Goal: Consume media (video, audio)

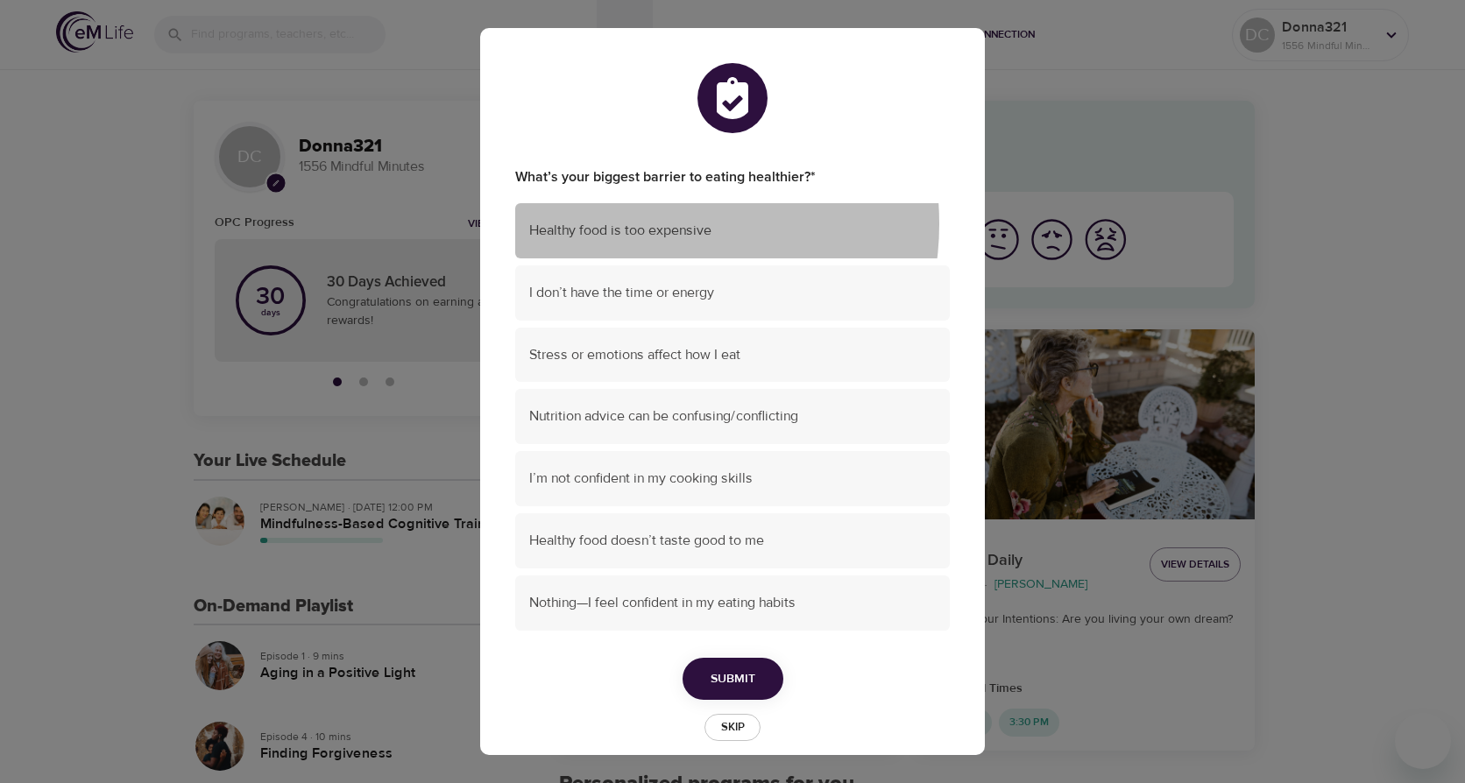
click at [654, 224] on span "Healthy food is too expensive" at bounding box center [732, 231] width 407 height 20
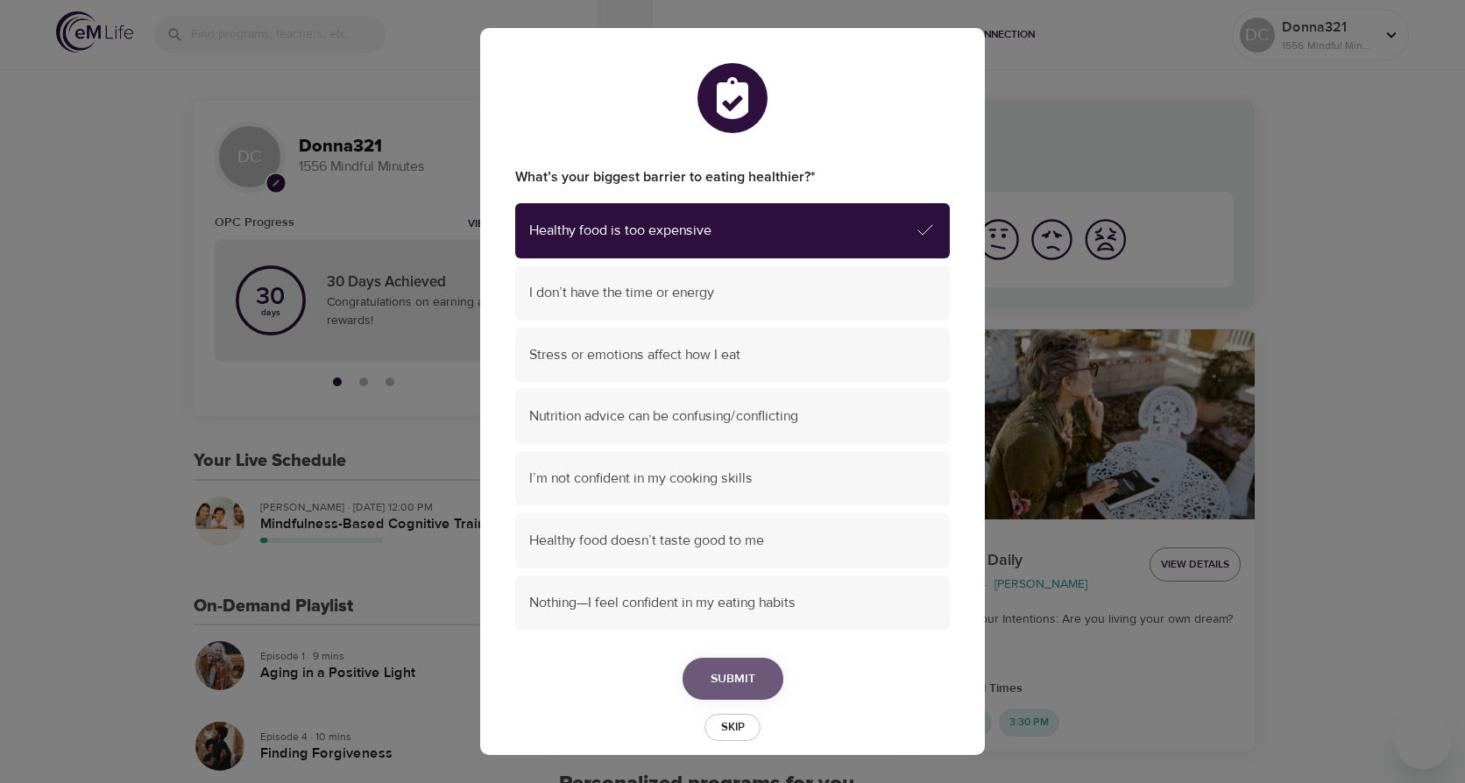
click at [711, 678] on span "Submit" at bounding box center [733, 680] width 45 height 22
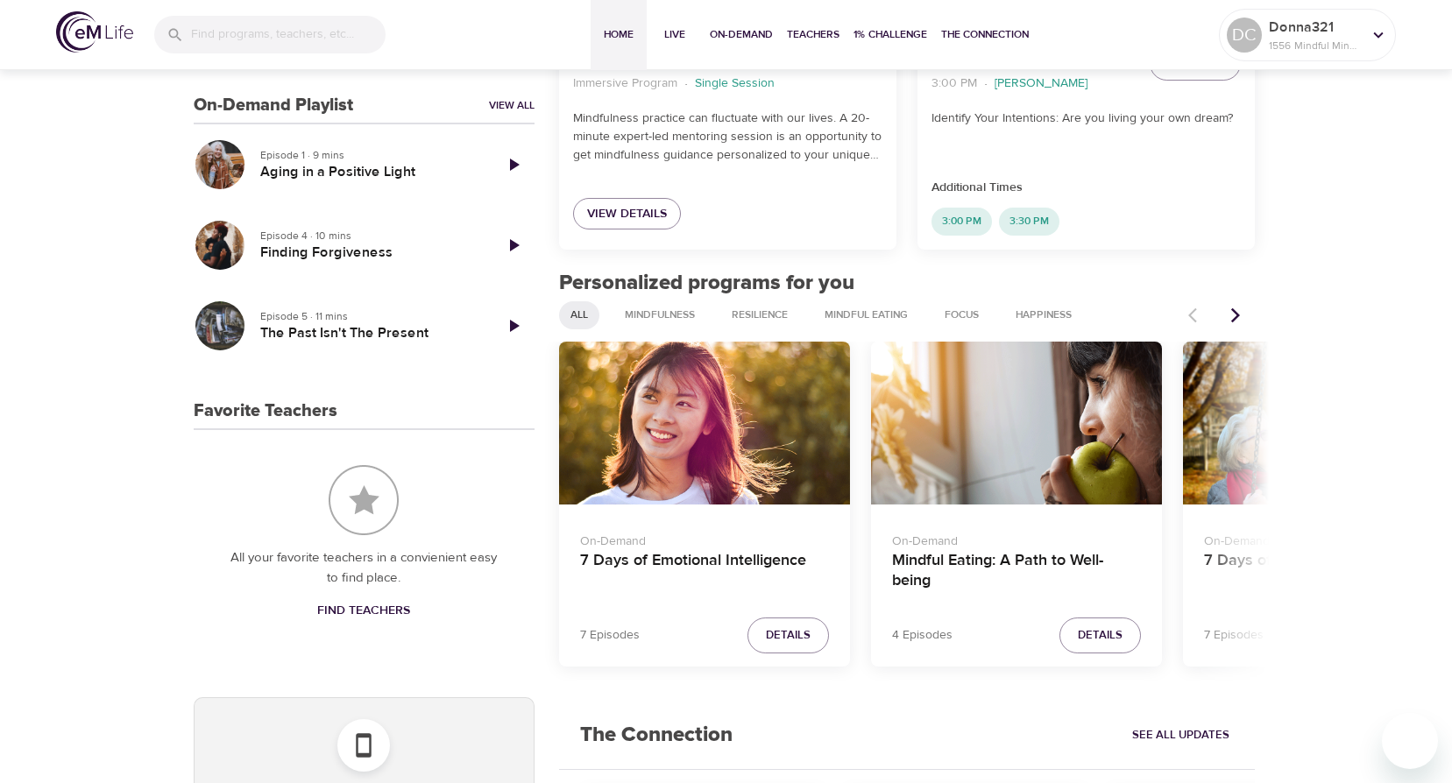
scroll to position [526, 0]
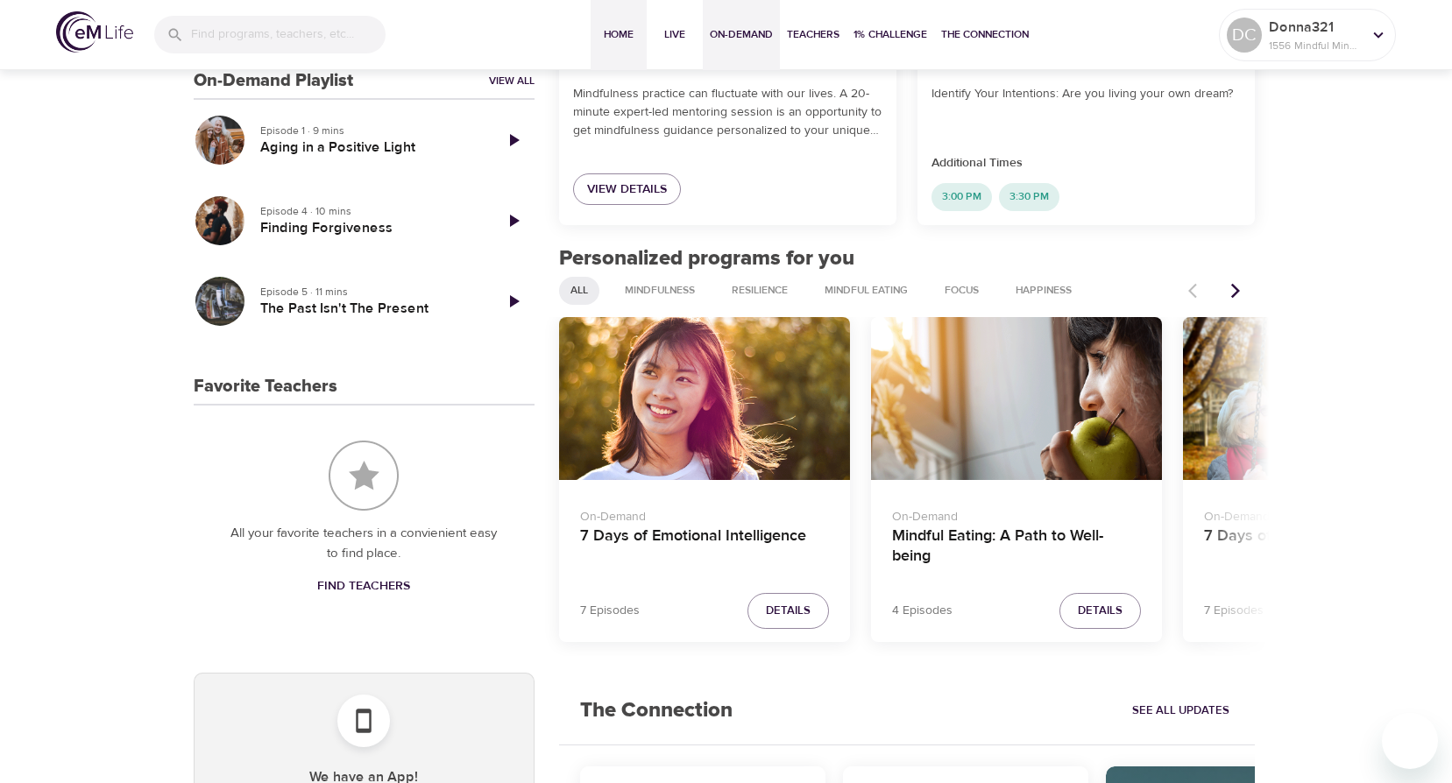
click at [764, 32] on span "On-Demand" at bounding box center [741, 34] width 63 height 18
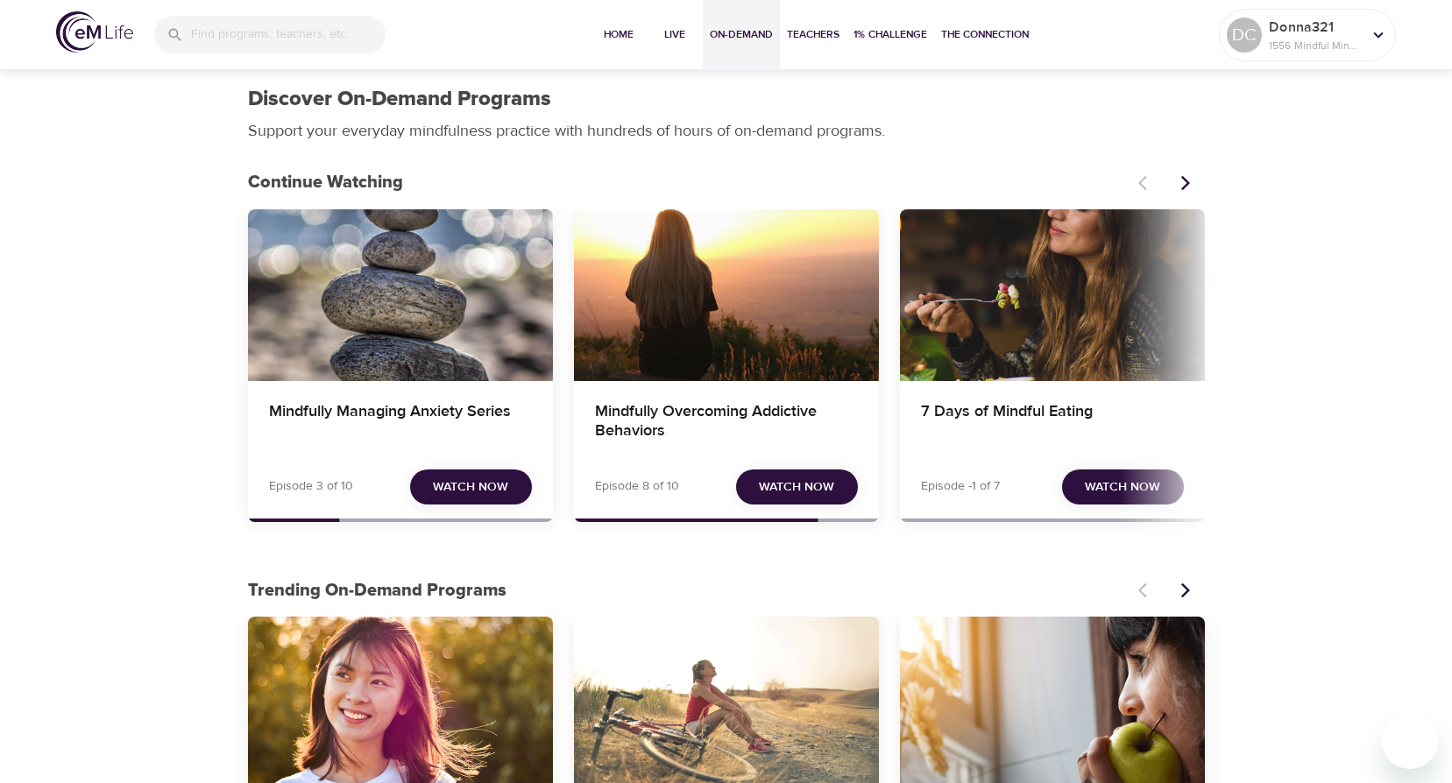
click at [707, 352] on div "Mindfully Overcoming Addictive Behaviors" at bounding box center [726, 295] width 305 height 172
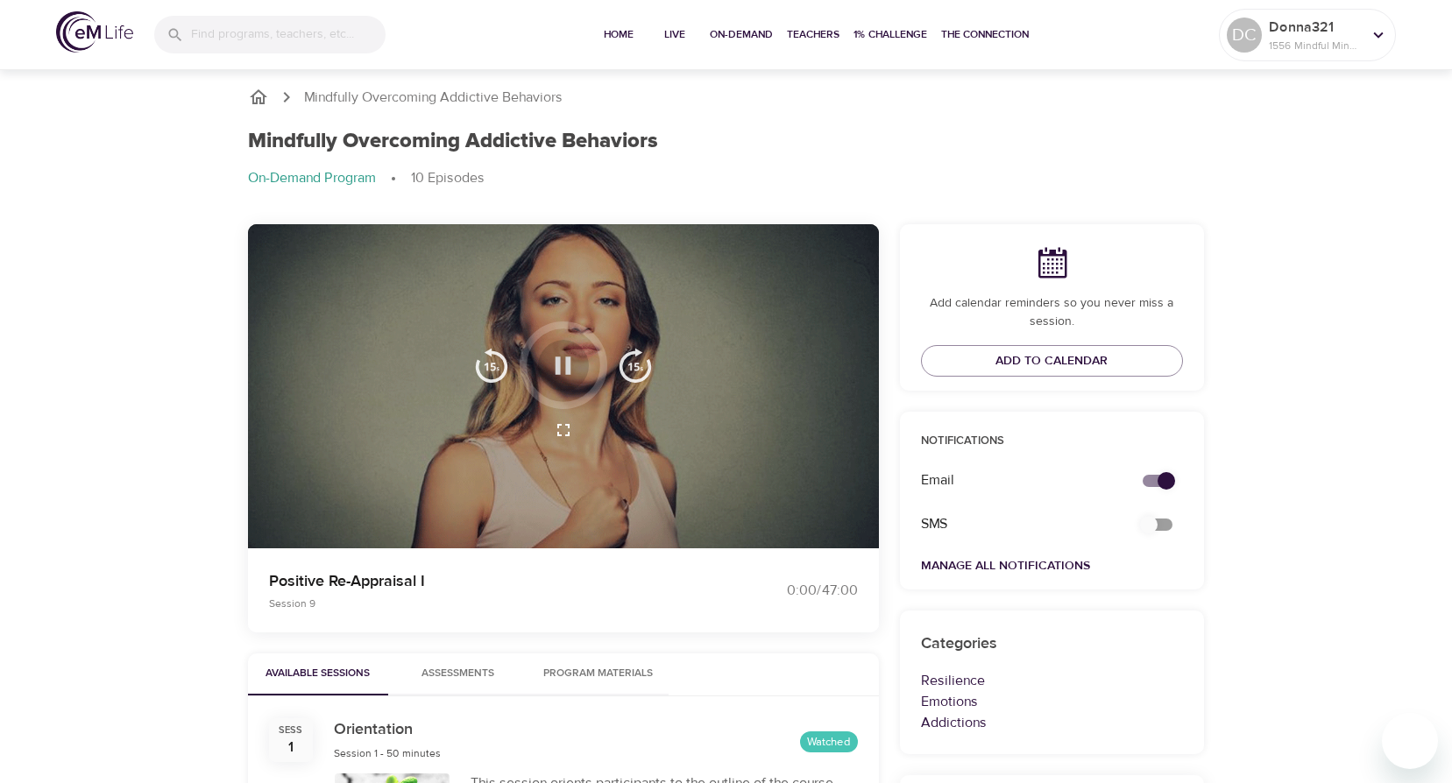
click at [561, 367] on icon "button" at bounding box center [563, 365] width 31 height 31
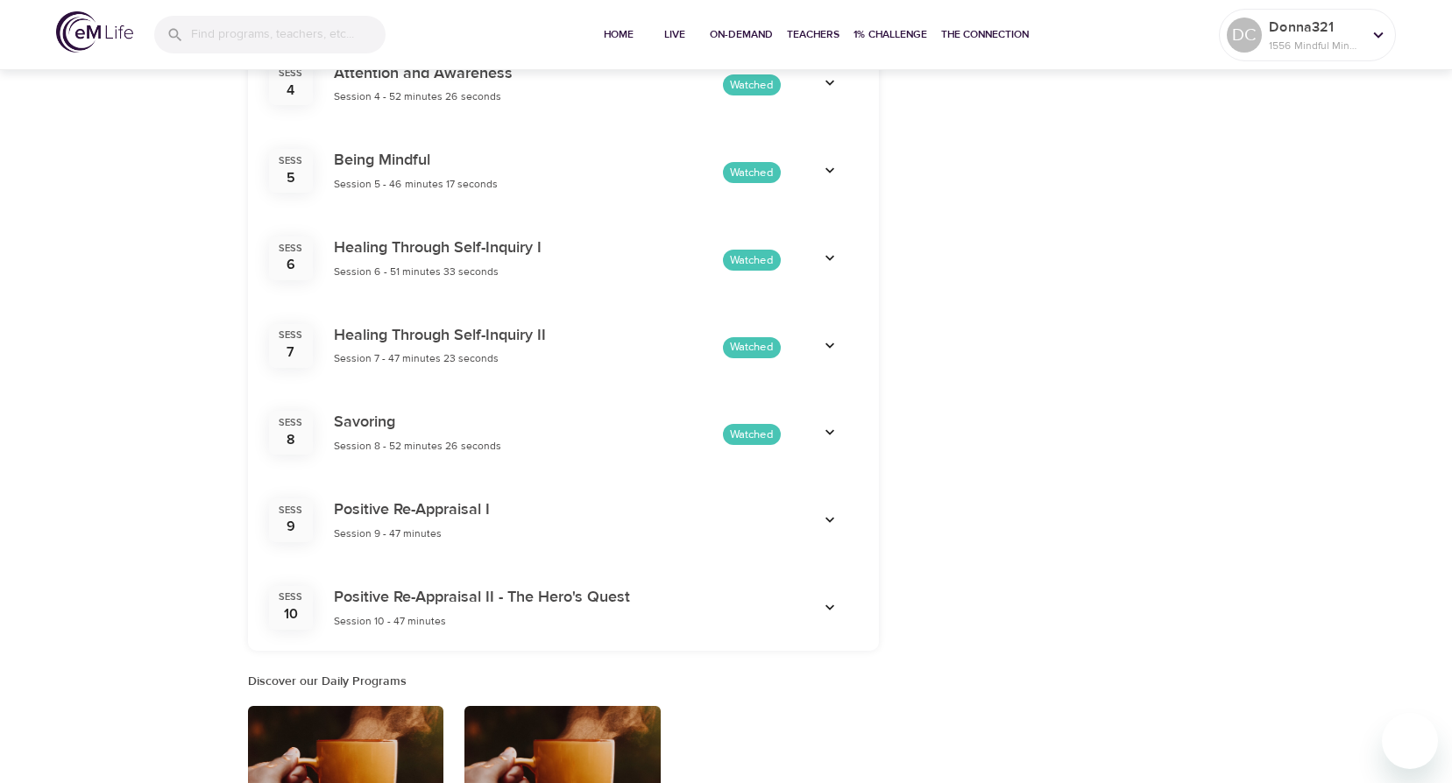
scroll to position [1374, 0]
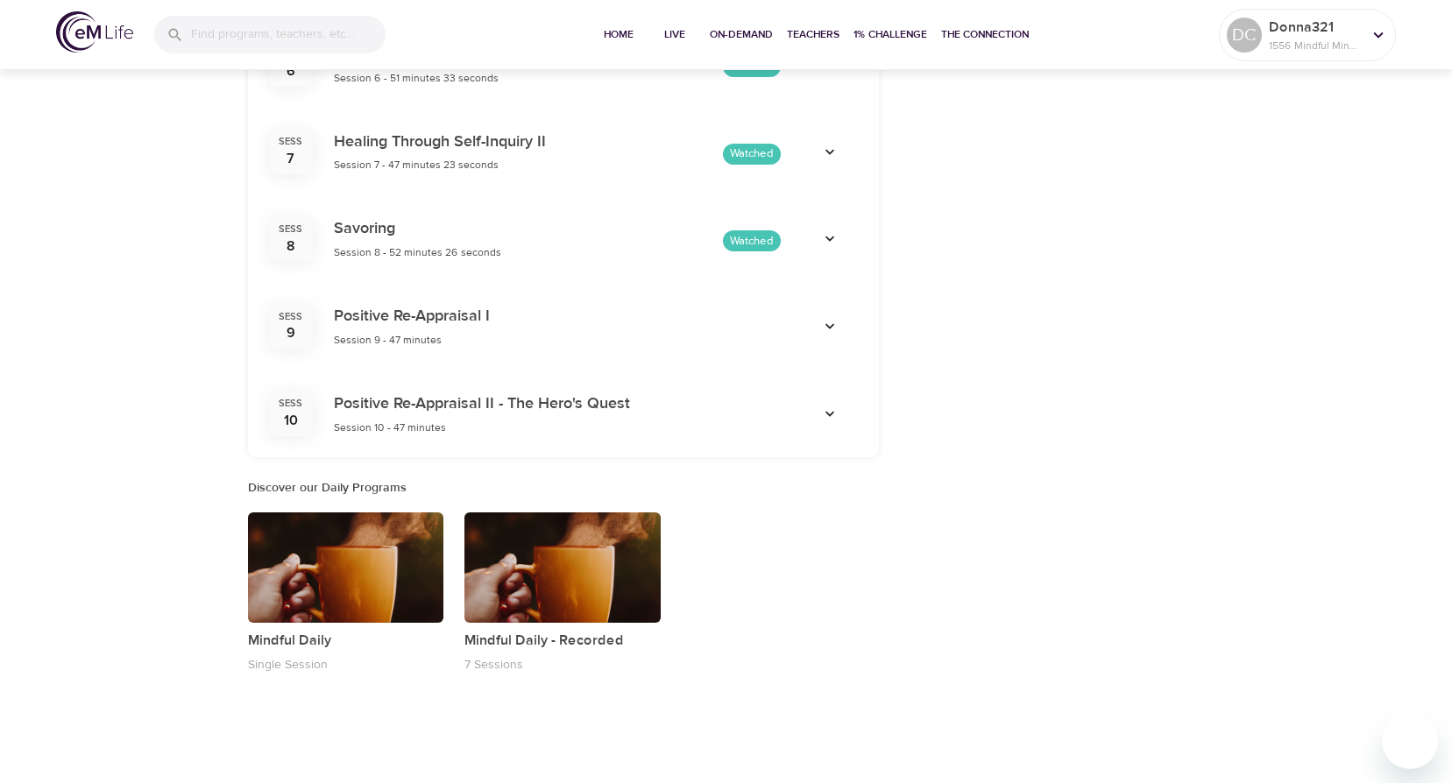
click at [825, 412] on icon "button" at bounding box center [830, 415] width 18 height 18
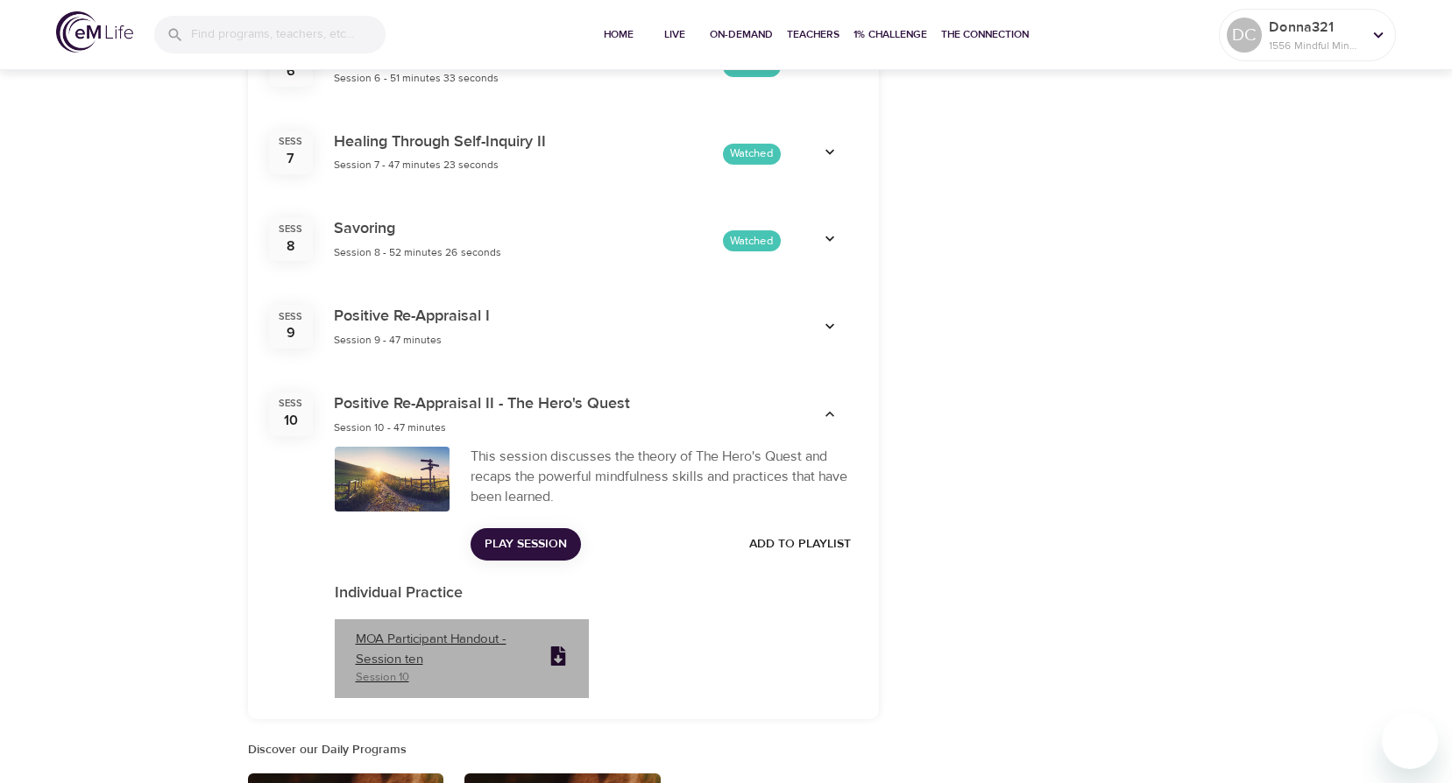
click at [563, 654] on icon at bounding box center [558, 656] width 15 height 19
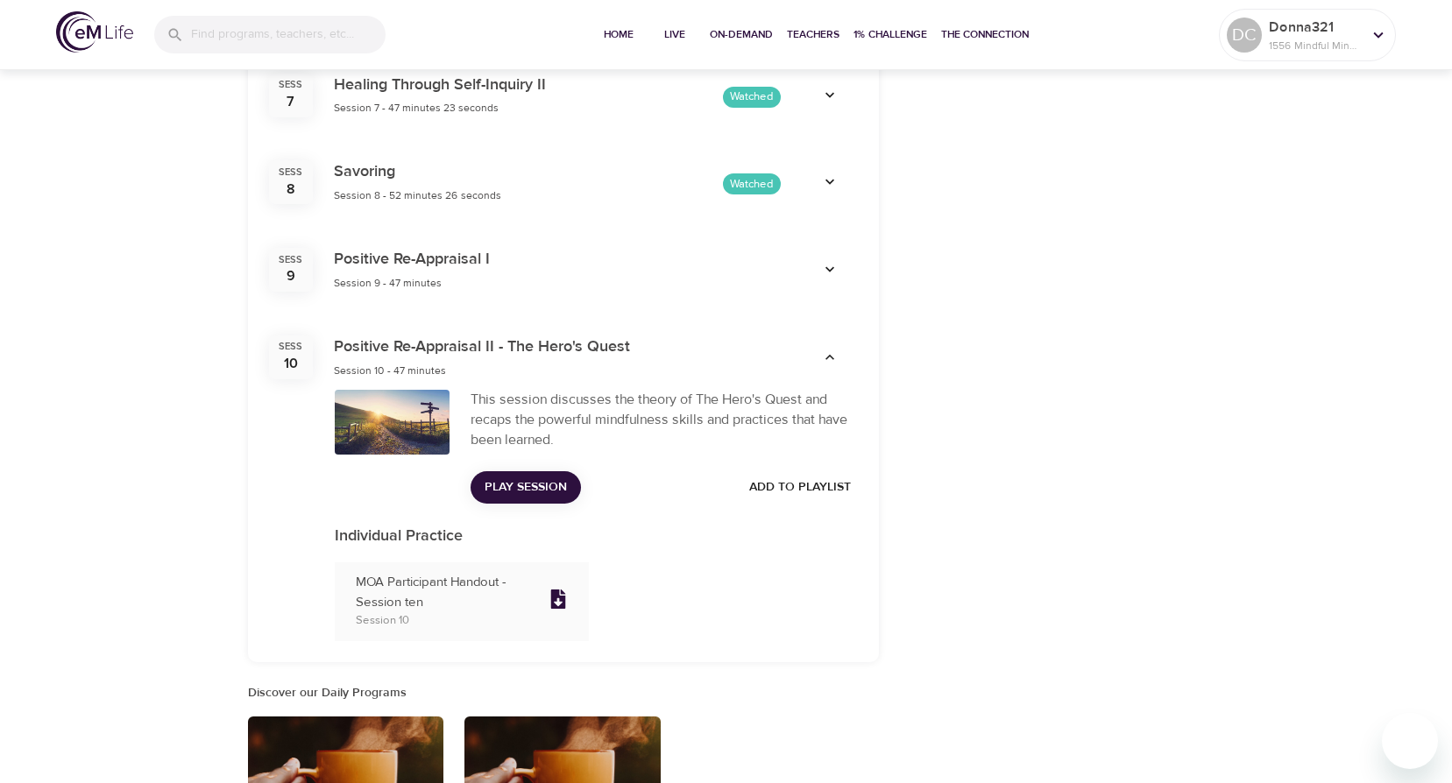
scroll to position [1462, 0]
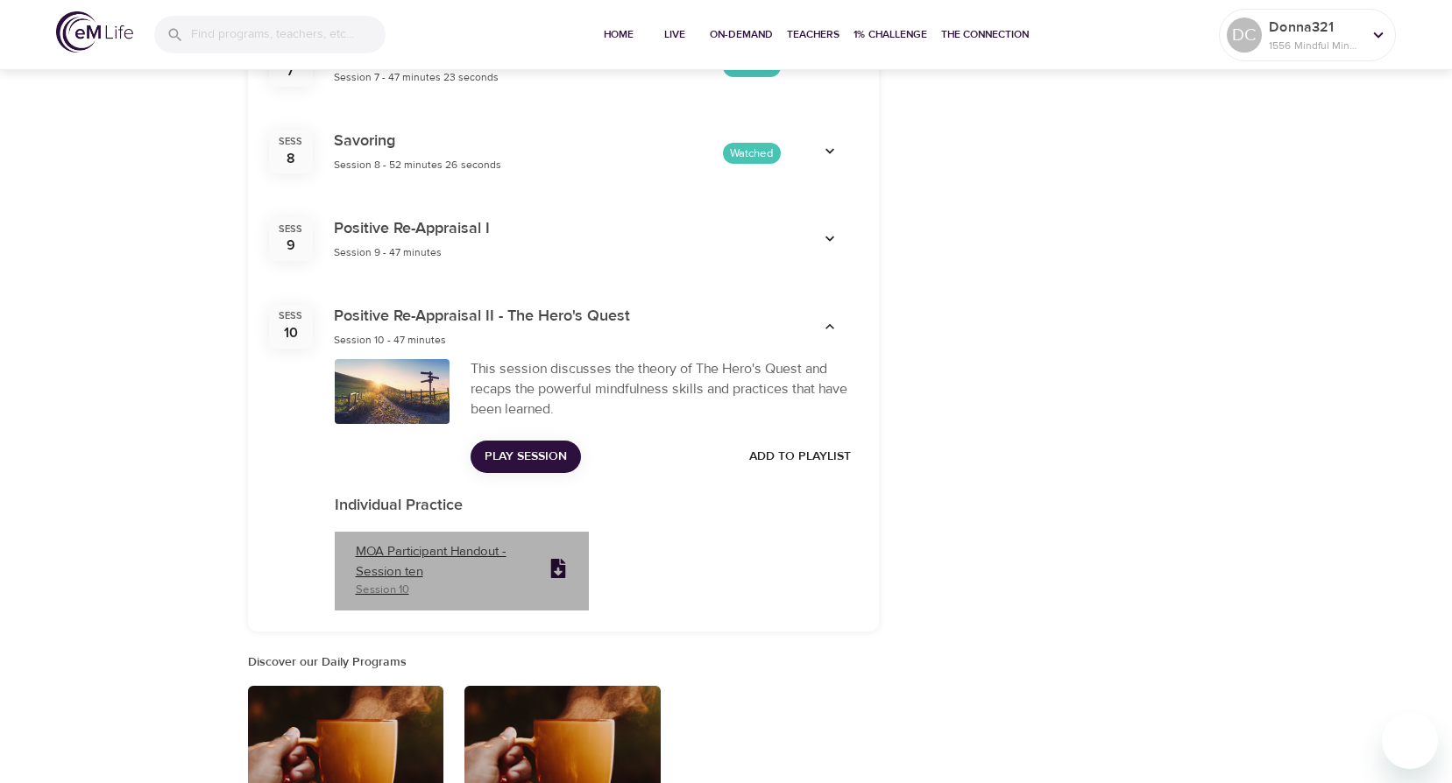
click at [554, 560] on icon at bounding box center [558, 568] width 15 height 19
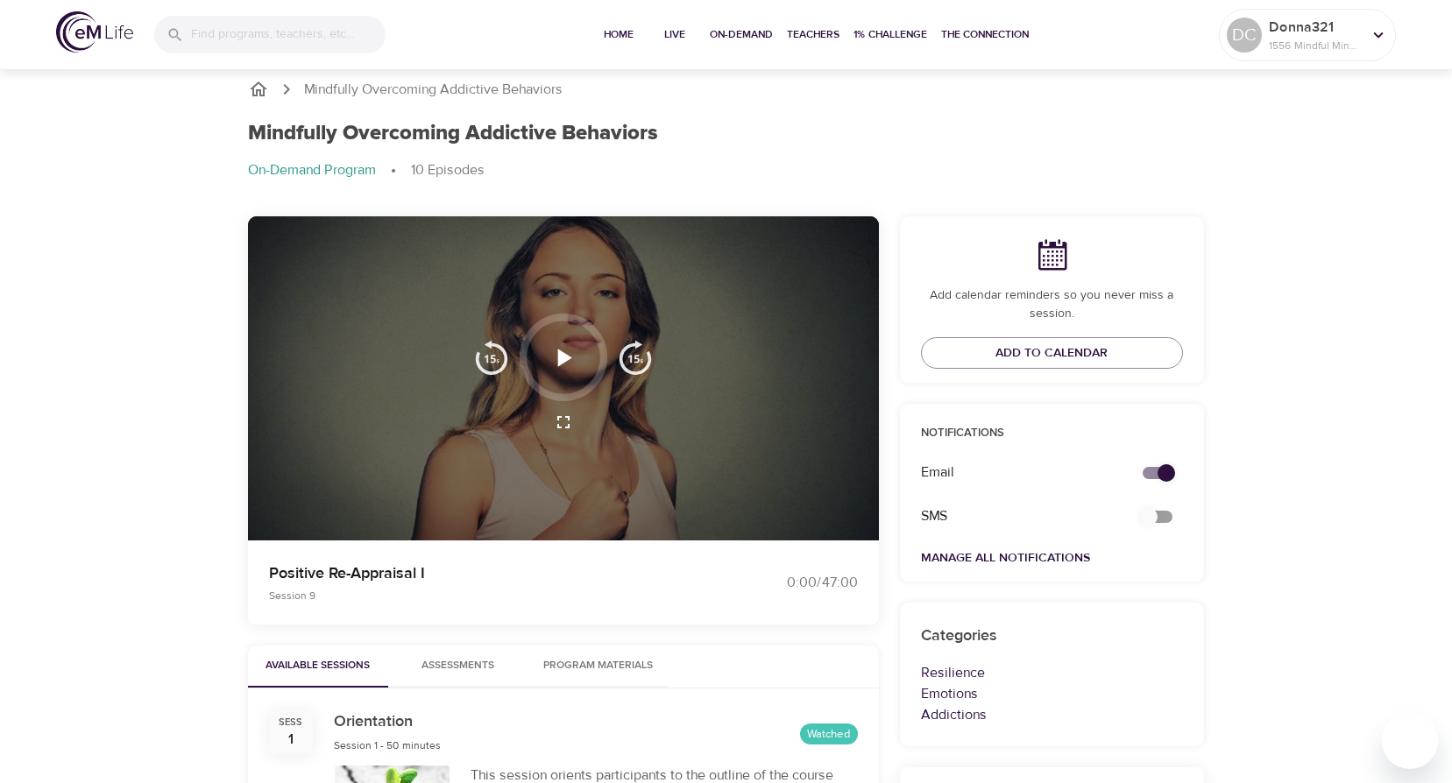
scroll to position [0, 0]
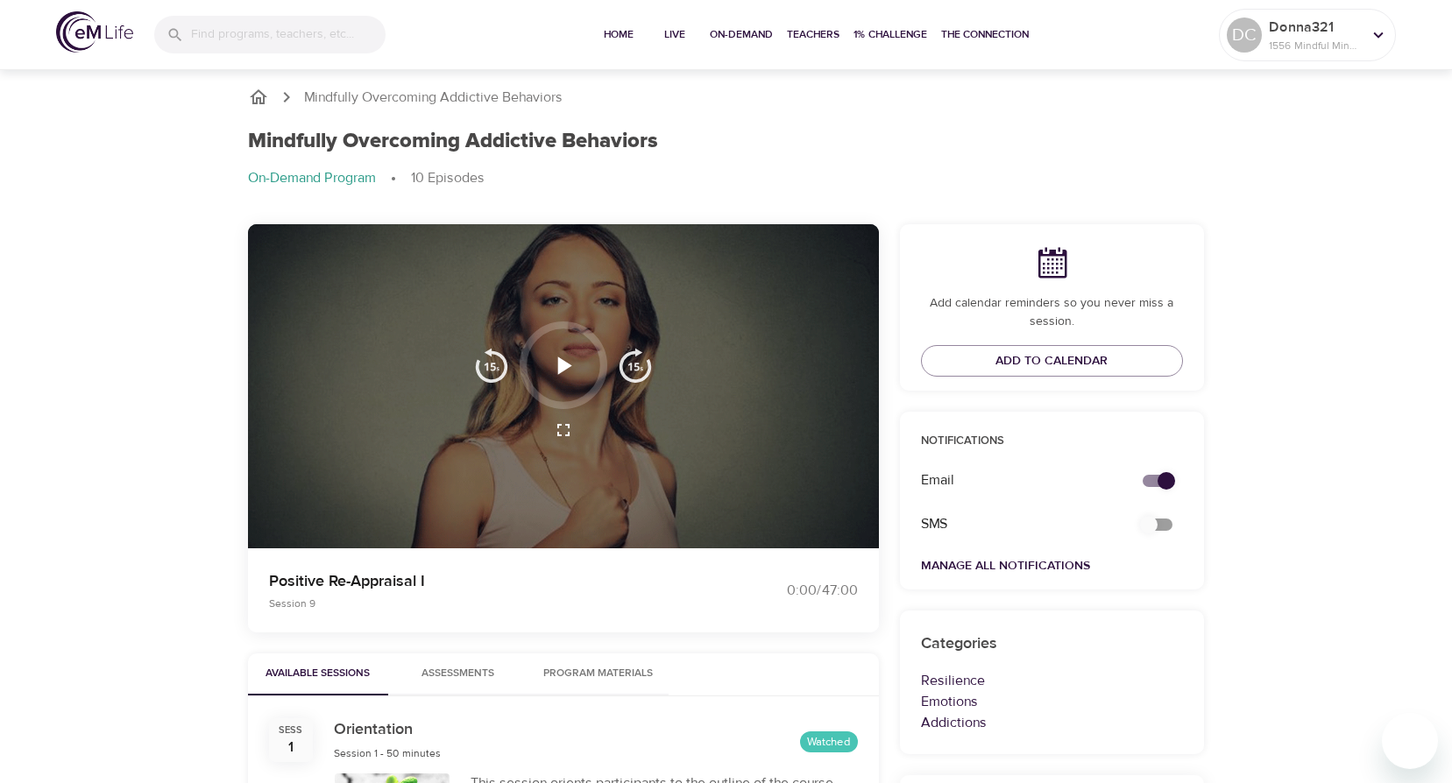
click at [564, 363] on icon "button" at bounding box center [565, 366] width 14 height 18
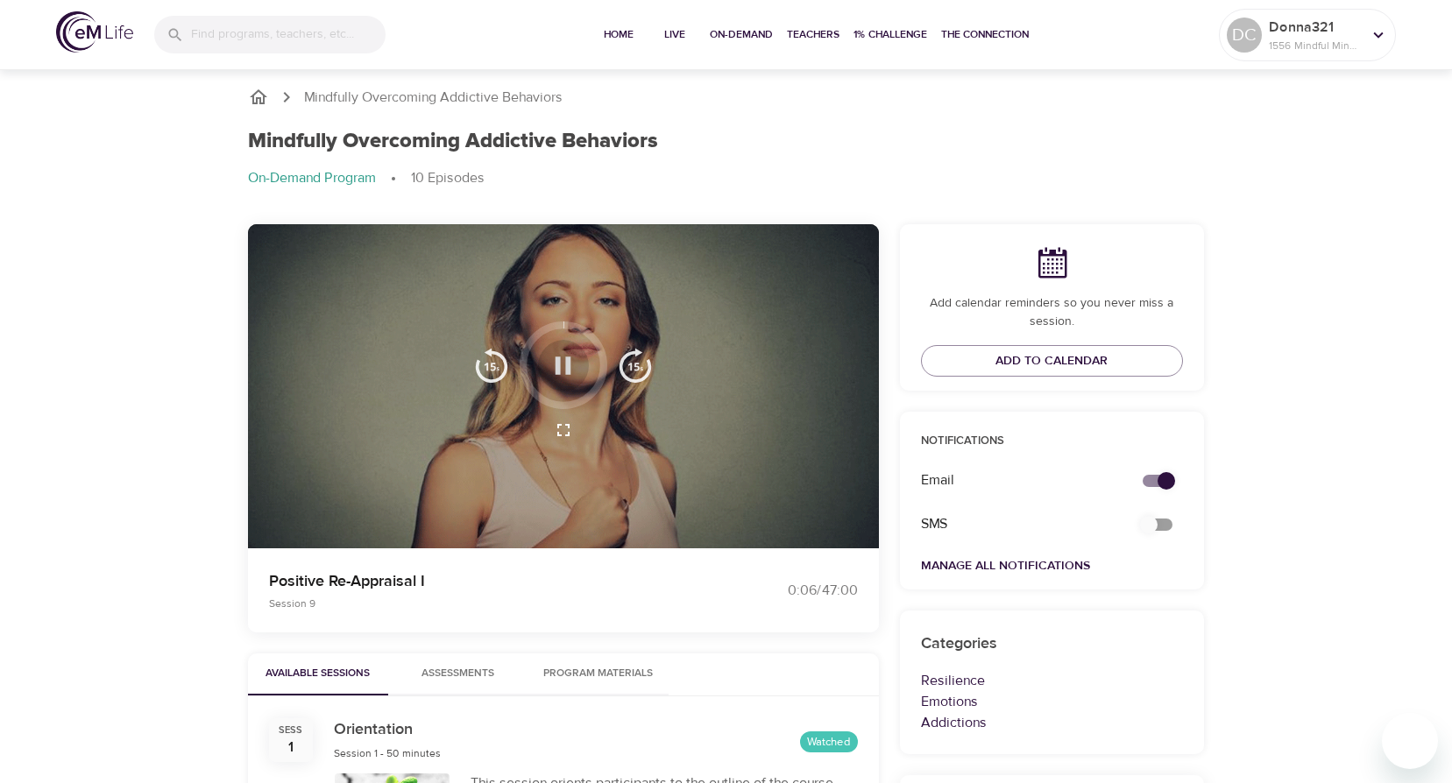
click at [568, 364] on icon "button" at bounding box center [564, 366] width 16 height 18
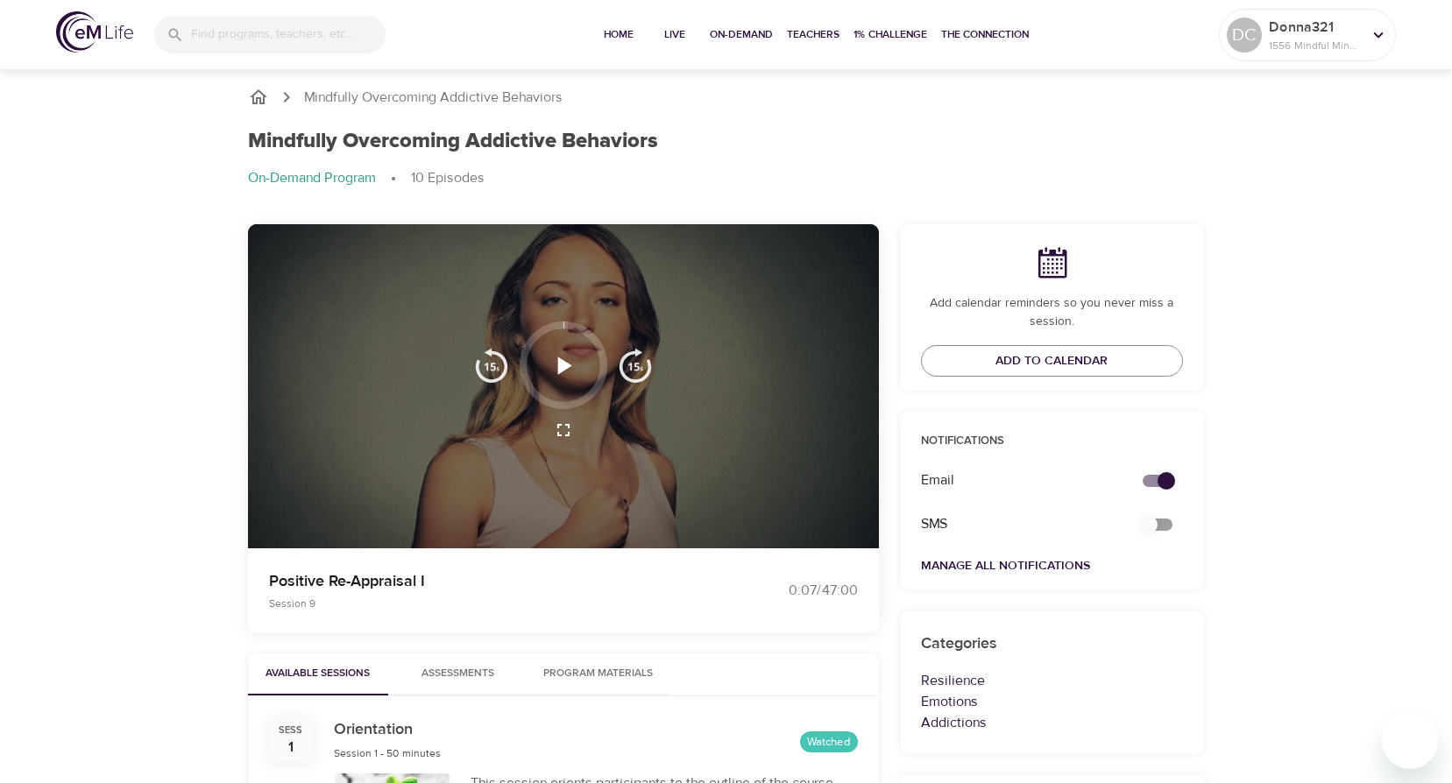
click at [558, 366] on icon "button" at bounding box center [565, 366] width 14 height 18
